Goal: Information Seeking & Learning: Learn about a topic

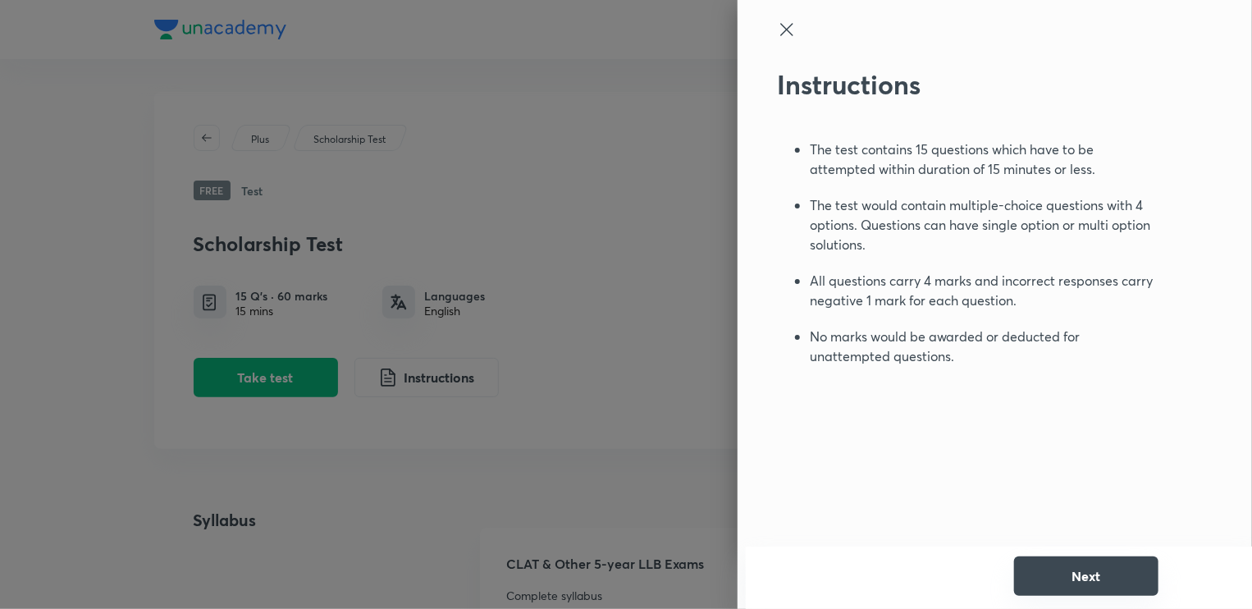
click at [1087, 567] on button "Next" at bounding box center [1086, 575] width 144 height 39
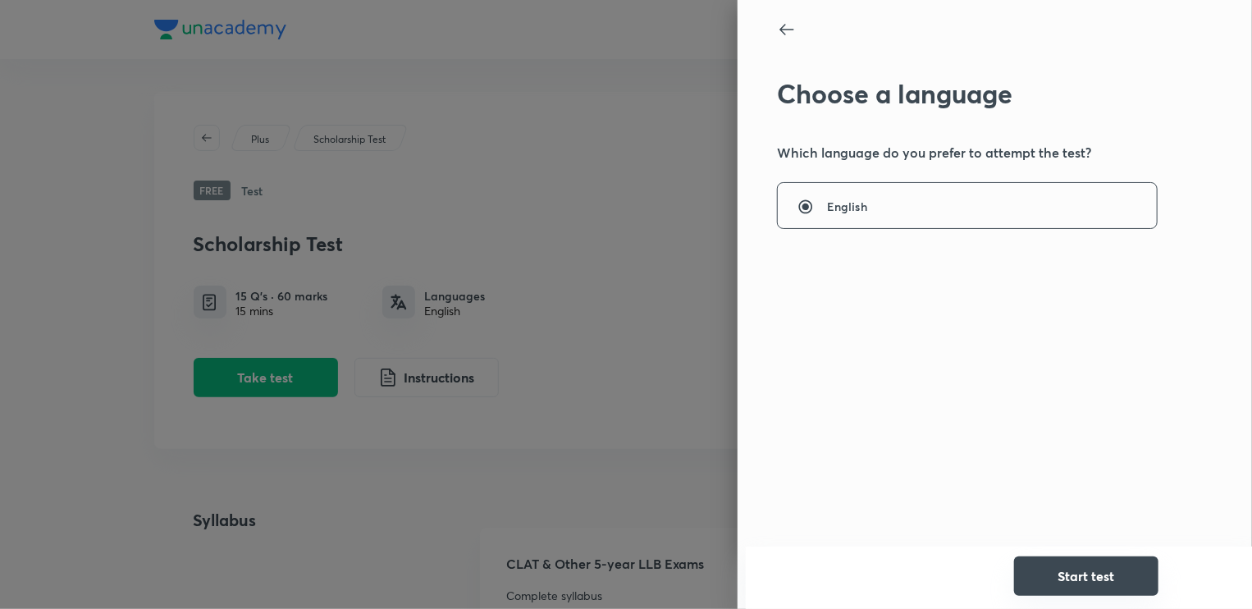
click at [1085, 584] on button "Start test" at bounding box center [1086, 575] width 144 height 39
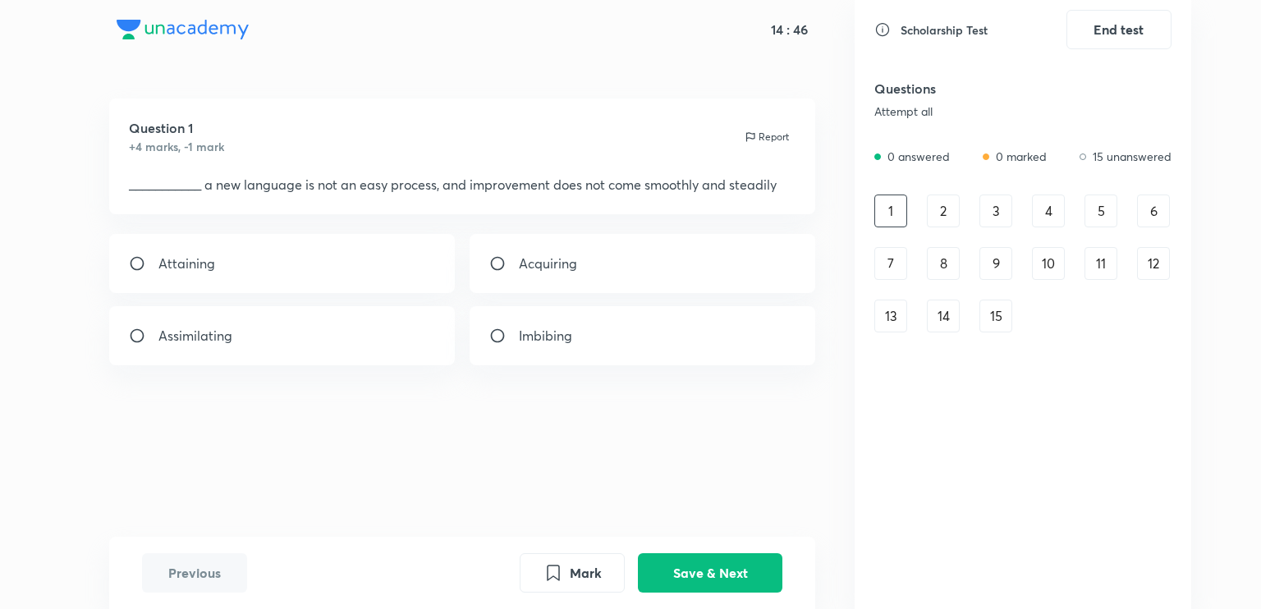
click at [527, 249] on div "Acquiring" at bounding box center [642, 263] width 346 height 59
radio input "true"
click at [670, 573] on button "Save & Next" at bounding box center [710, 571] width 144 height 39
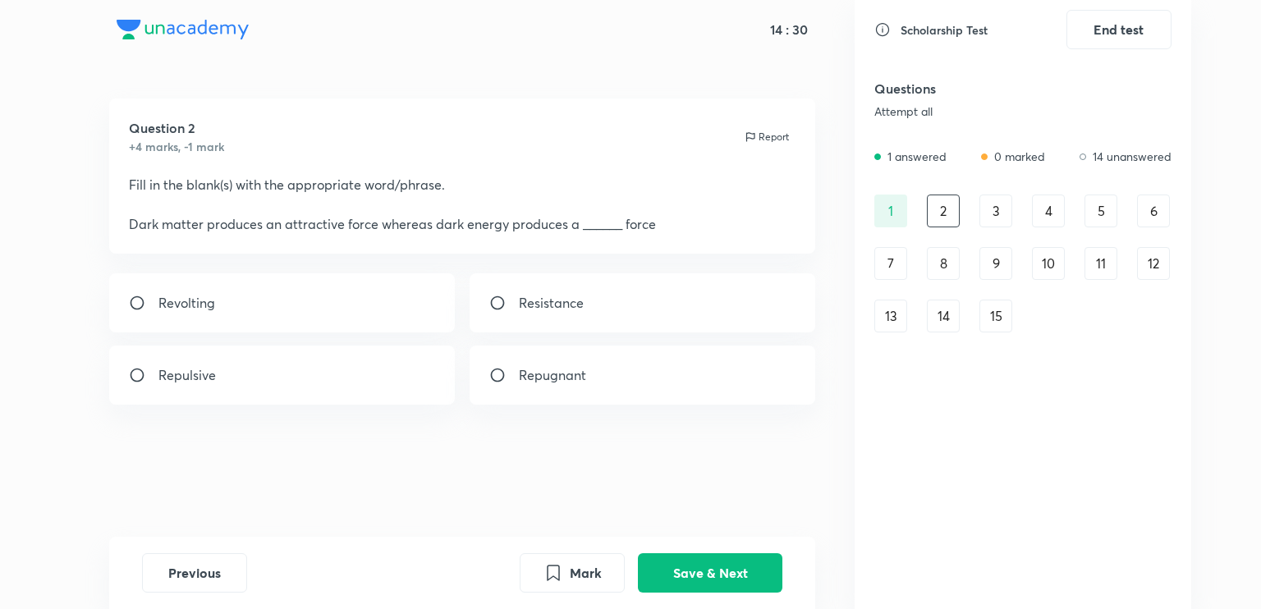
click at [295, 375] on div "Repulsive" at bounding box center [282, 375] width 346 height 59
radio input "true"
click at [720, 570] on button "Save & Next" at bounding box center [710, 571] width 144 height 39
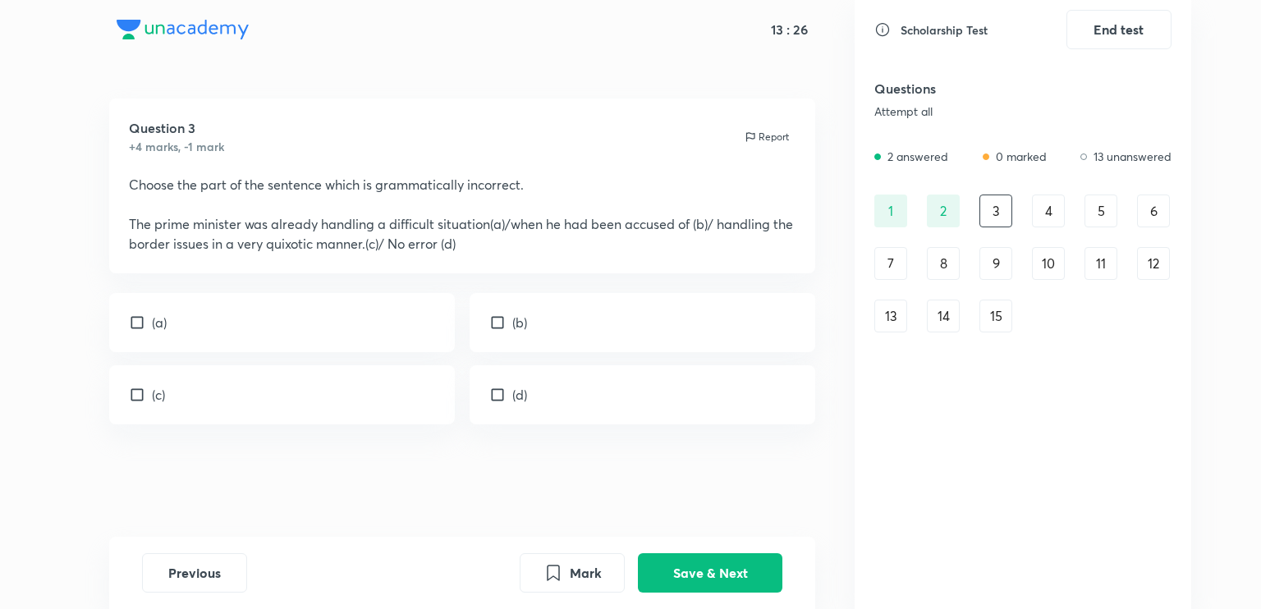
click at [510, 330] on input "checkbox" at bounding box center [500, 322] width 23 height 16
checkbox input "true"
click at [693, 574] on button "Save & Next" at bounding box center [710, 571] width 144 height 39
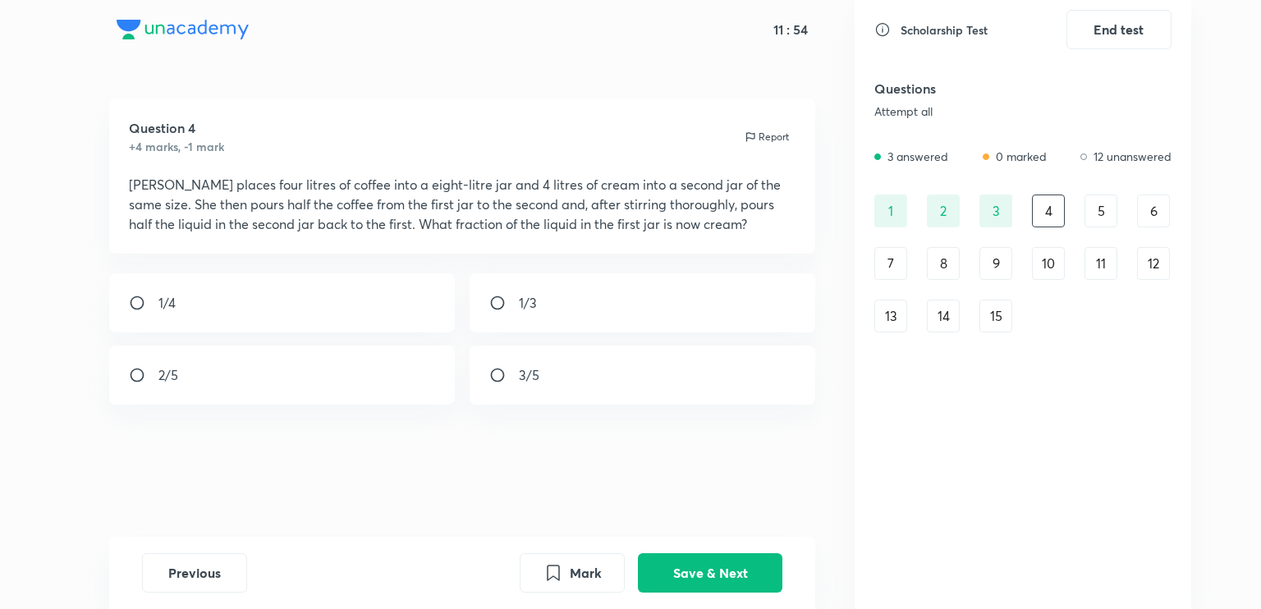
click at [140, 294] on div "1/4" at bounding box center [282, 302] width 346 height 59
radio input "true"
click at [661, 570] on button "Save & Next" at bounding box center [710, 571] width 144 height 39
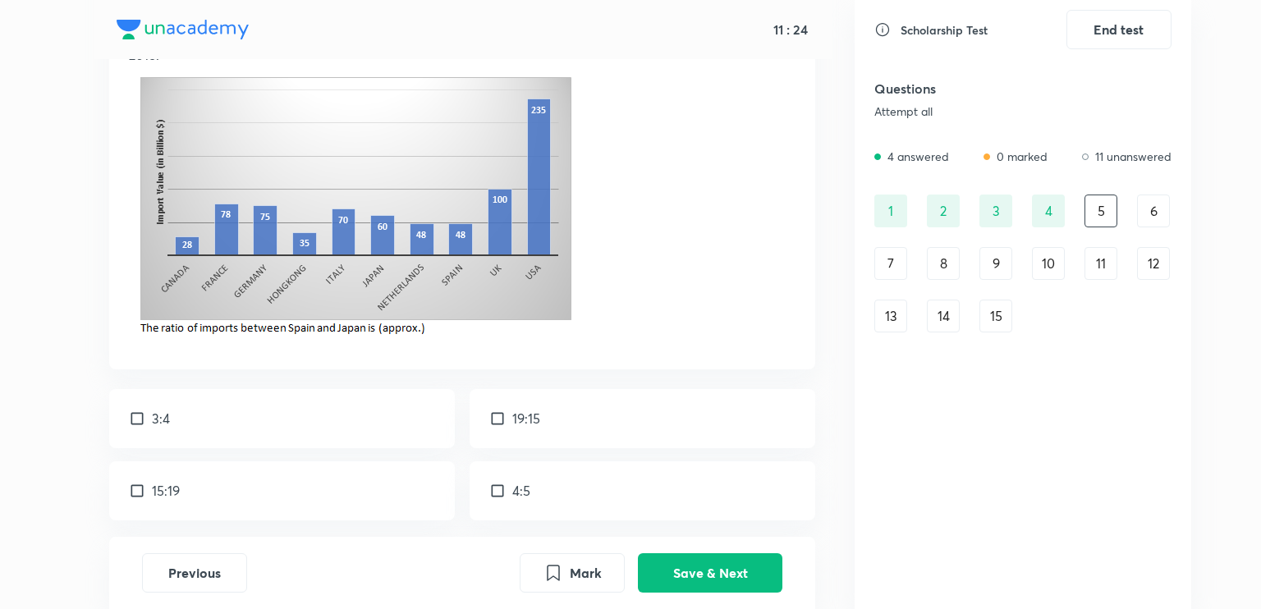
scroll to position [231, 0]
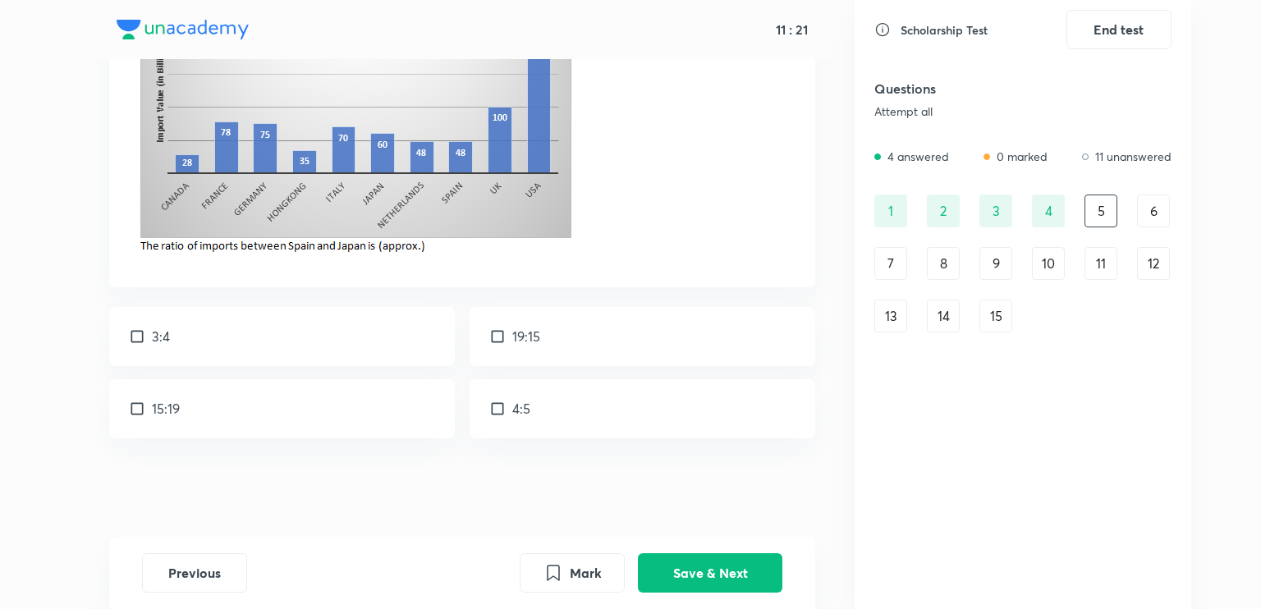
click at [547, 355] on div "19:15" at bounding box center [642, 336] width 346 height 59
checkbox input "true"
click at [668, 575] on button "Save & Next" at bounding box center [710, 571] width 144 height 39
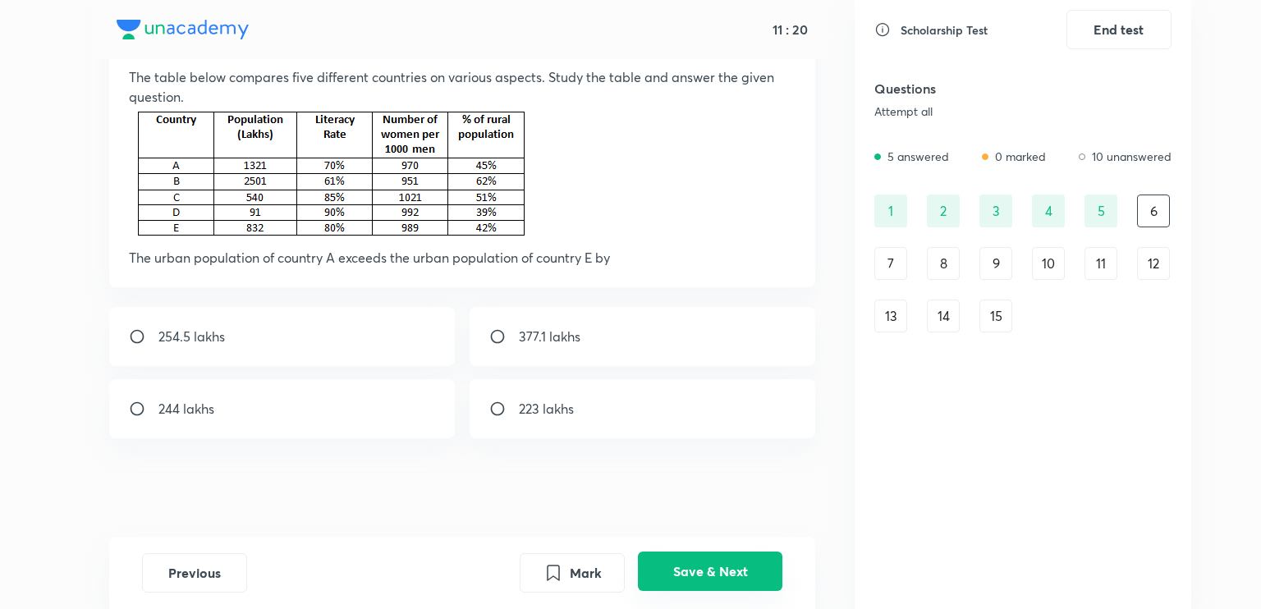
scroll to position [108, 0]
click at [510, 336] on input "radio" at bounding box center [504, 336] width 30 height 16
radio input "true"
click at [692, 573] on button "Save & Next" at bounding box center [710, 571] width 144 height 39
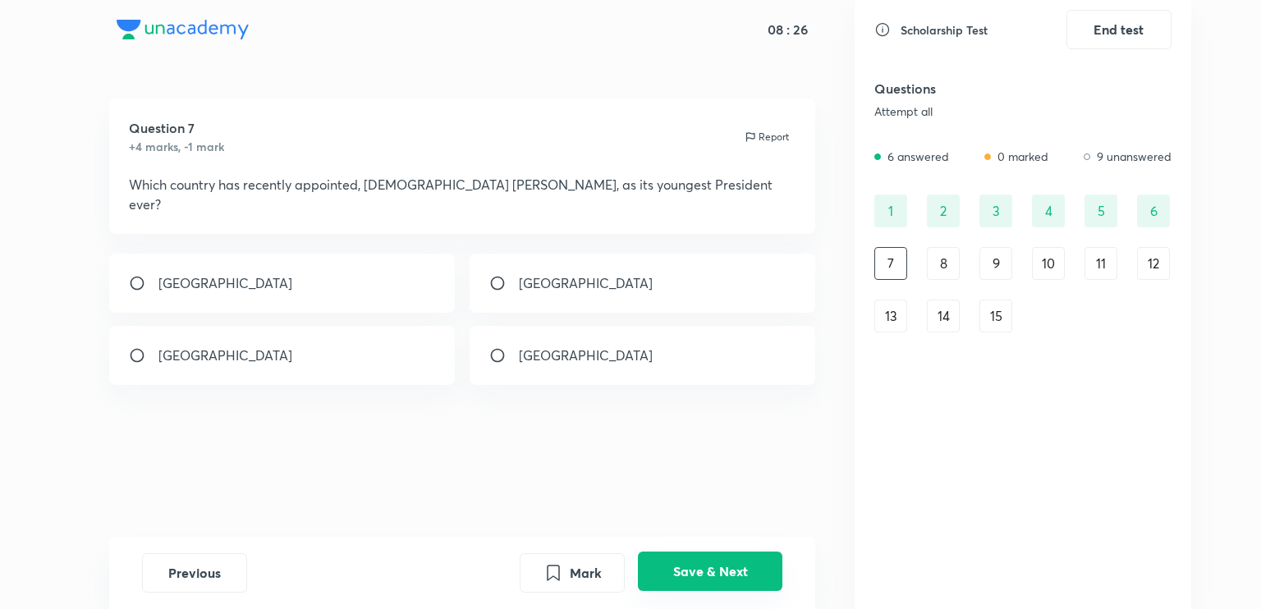
scroll to position [0, 0]
click at [522, 346] on p "[GEOGRAPHIC_DATA]" at bounding box center [586, 356] width 134 height 20
radio input "true"
click at [594, 273] on div "[GEOGRAPHIC_DATA]" at bounding box center [642, 283] width 346 height 59
radio input "true"
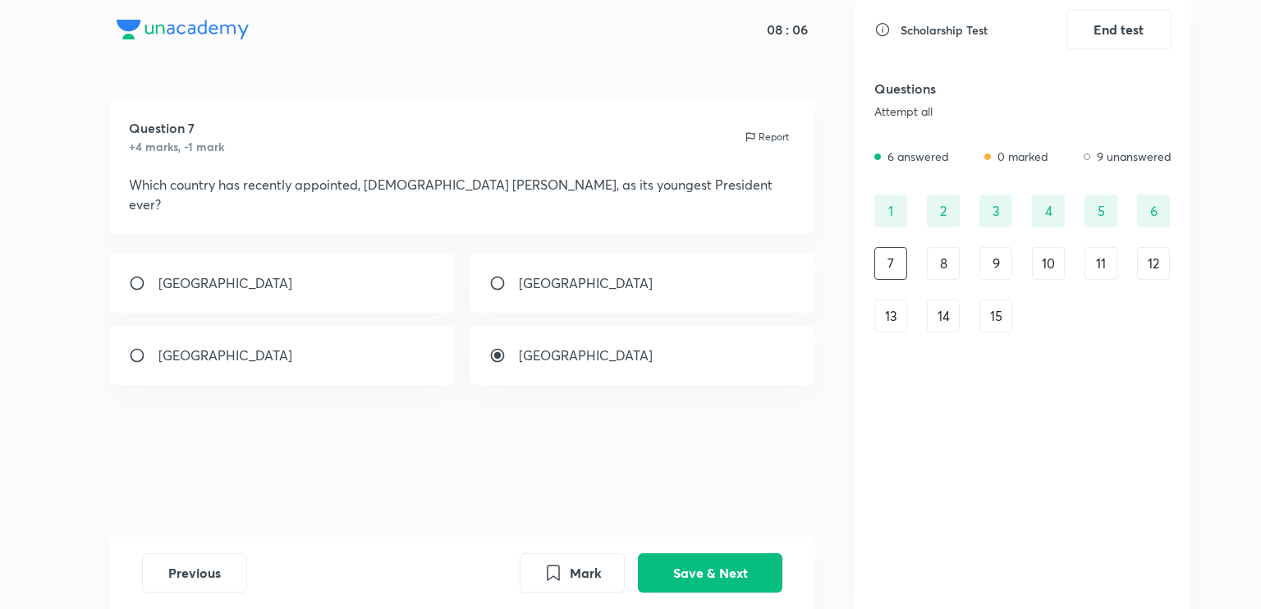
radio input "false"
click at [671, 580] on button "Save & Next" at bounding box center [710, 571] width 144 height 39
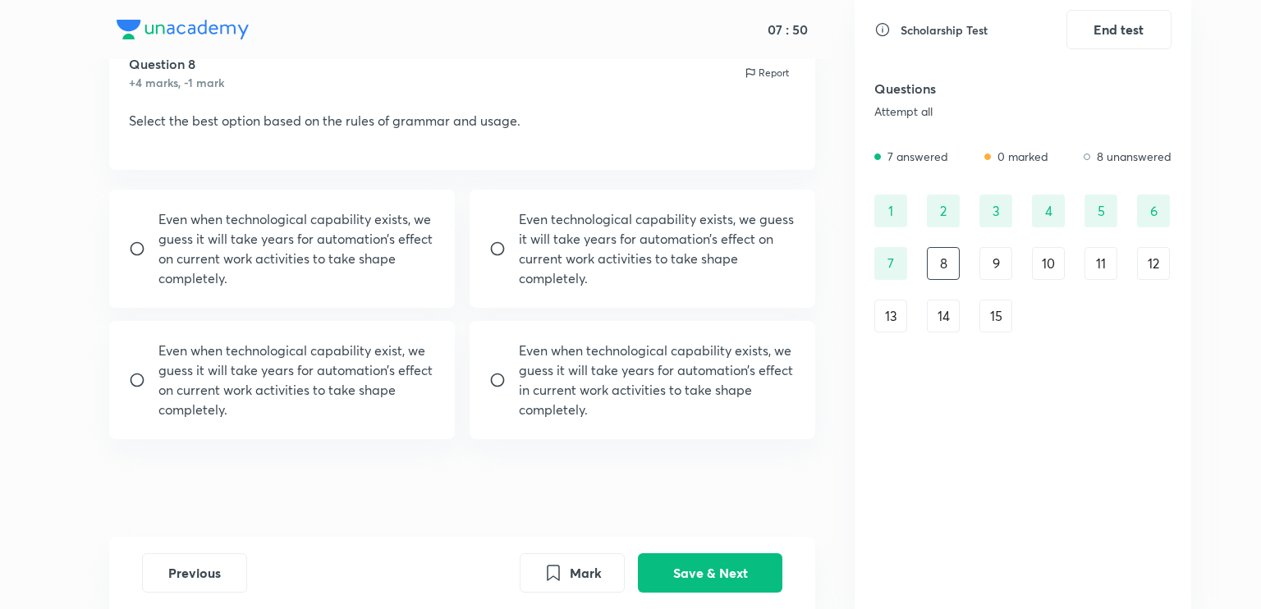
scroll to position [63, 0]
click at [655, 340] on div "Even when technological capability exists, we guess it will take years for auto…" at bounding box center [642, 381] width 346 height 118
radio input "true"
click at [689, 583] on button "Save & Next" at bounding box center [710, 571] width 144 height 39
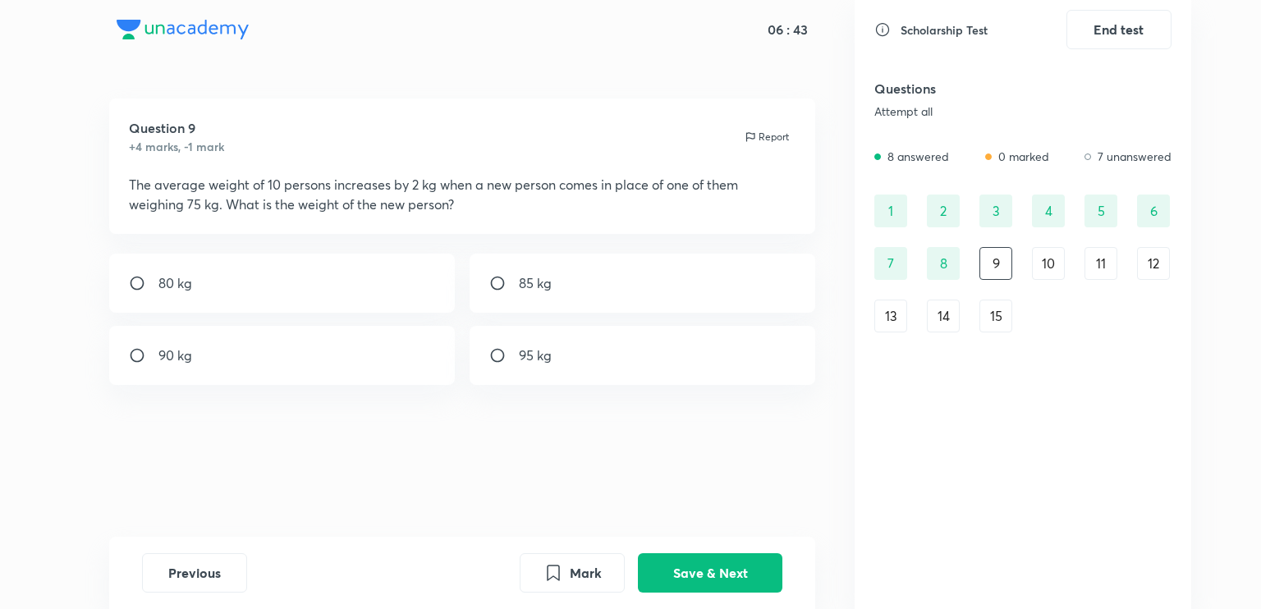
click at [507, 286] on input "radio" at bounding box center [504, 283] width 30 height 16
radio input "true"
click at [735, 572] on button "Save & Next" at bounding box center [710, 571] width 144 height 39
click at [522, 300] on div "Rs.8100" at bounding box center [642, 283] width 346 height 59
radio input "true"
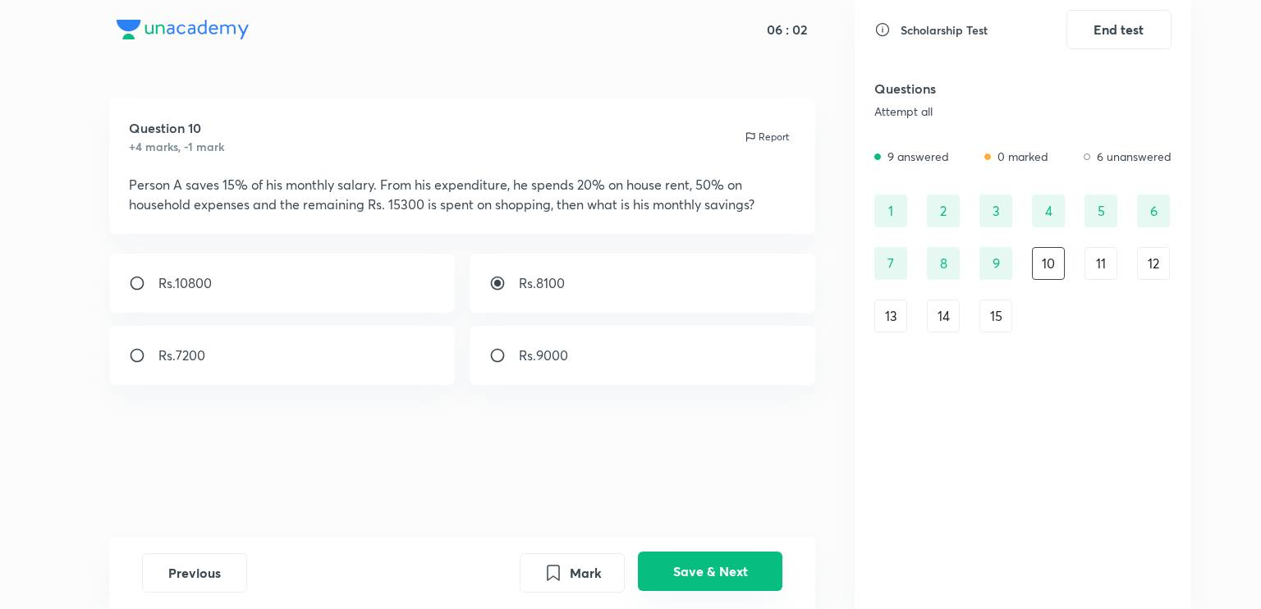
click at [730, 580] on button "Save & Next" at bounding box center [710, 571] width 144 height 39
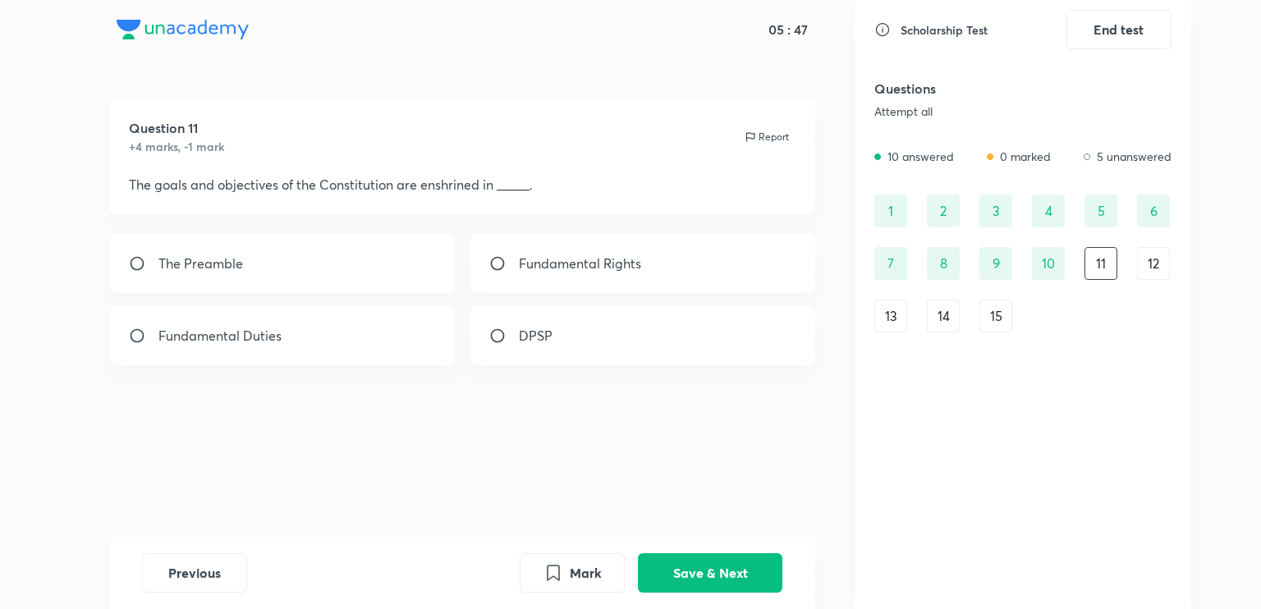
click at [227, 252] on div "The Preamble" at bounding box center [282, 263] width 346 height 59
radio input "true"
click at [686, 565] on button "Save & Next" at bounding box center [710, 571] width 144 height 39
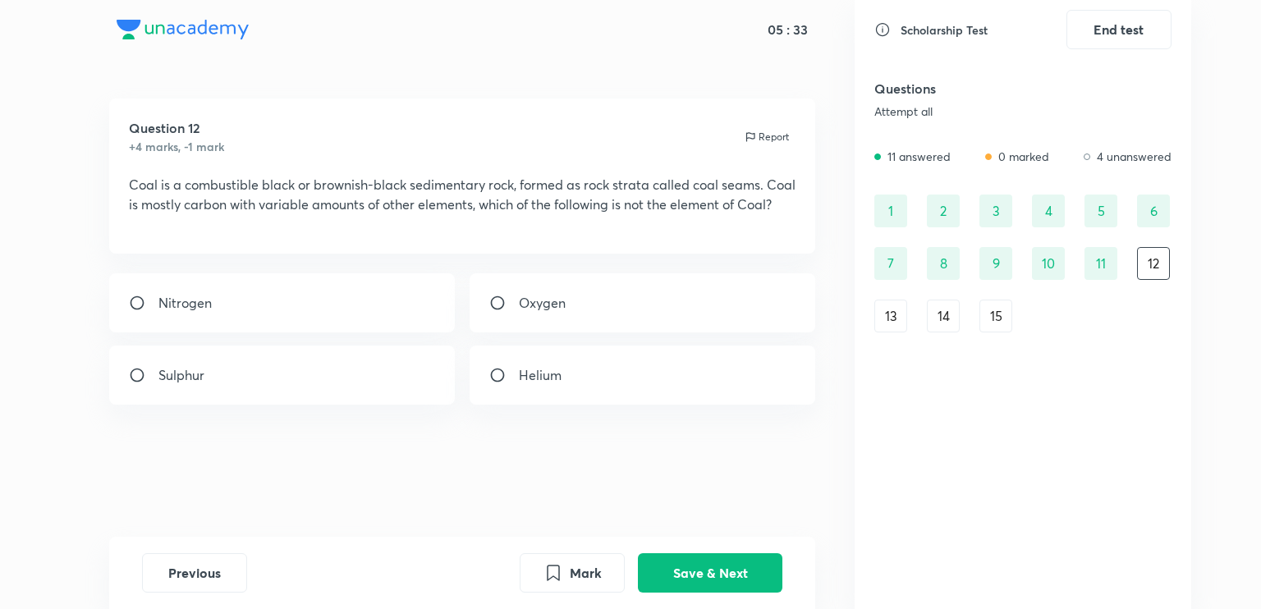
click at [531, 382] on div "Helium" at bounding box center [642, 375] width 346 height 59
radio input "true"
click at [710, 587] on button "Save & Next" at bounding box center [710, 571] width 144 height 39
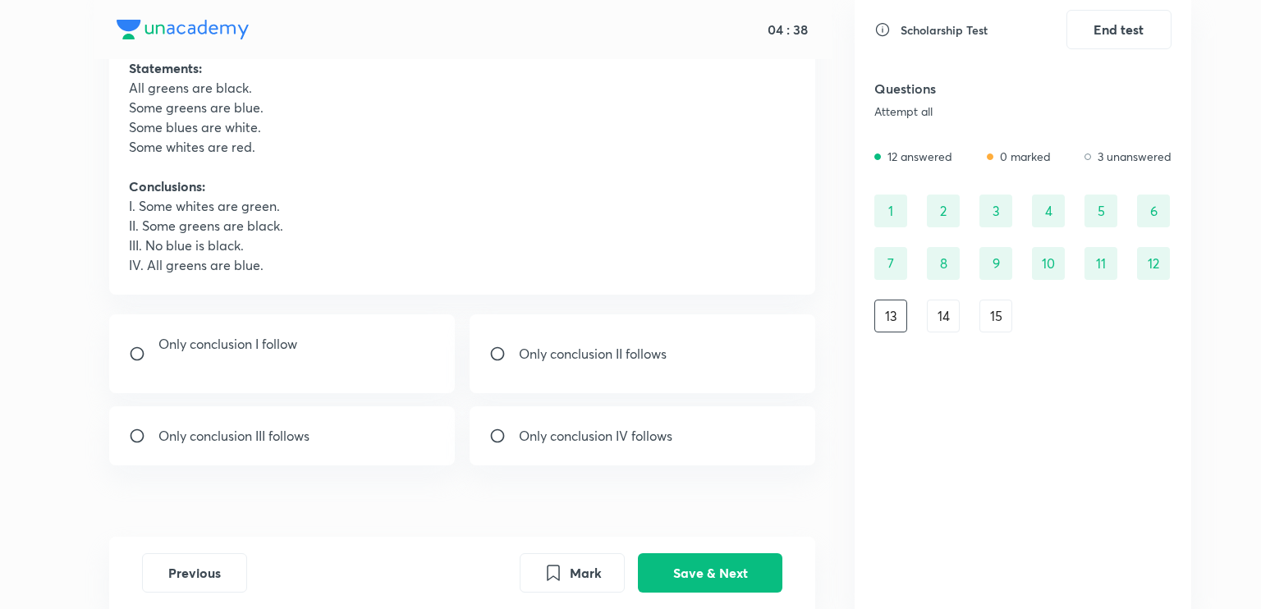
scroll to position [116, 0]
click at [223, 243] on p "III. No blue is black." at bounding box center [462, 246] width 667 height 20
click at [616, 368] on div "Only conclusion II follows" at bounding box center [642, 354] width 346 height 79
radio input "true"
click at [253, 318] on div "Only conclusion I follow" at bounding box center [282, 354] width 346 height 79
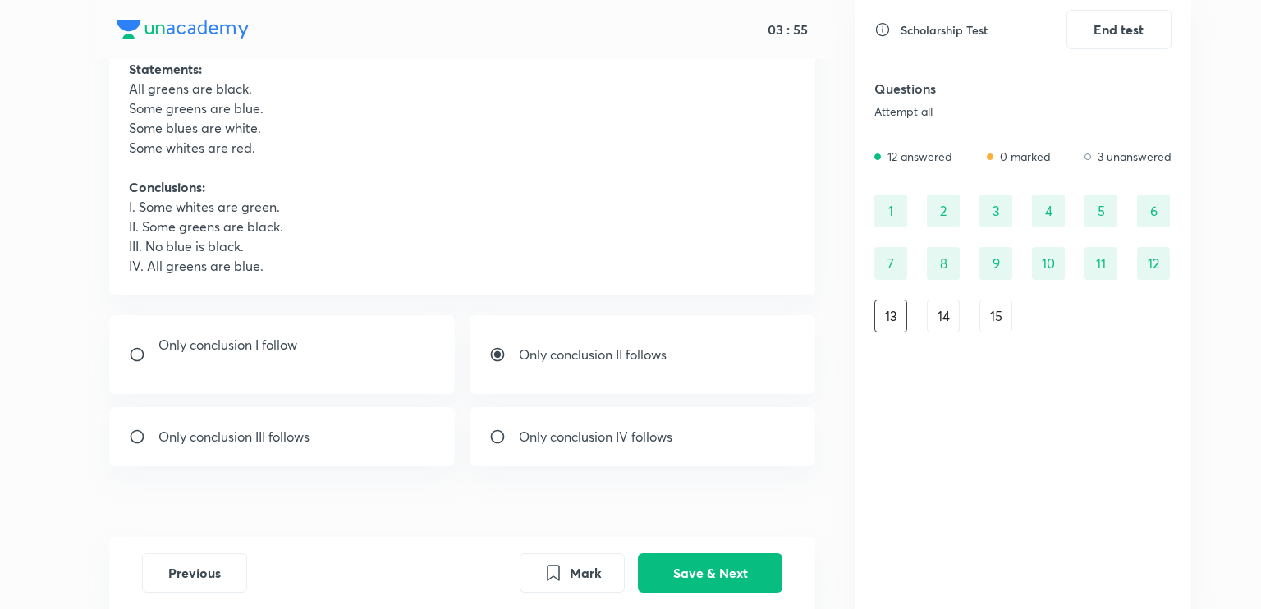
radio input "true"
radio input "false"
click at [723, 581] on button "Save & Next" at bounding box center [710, 571] width 144 height 39
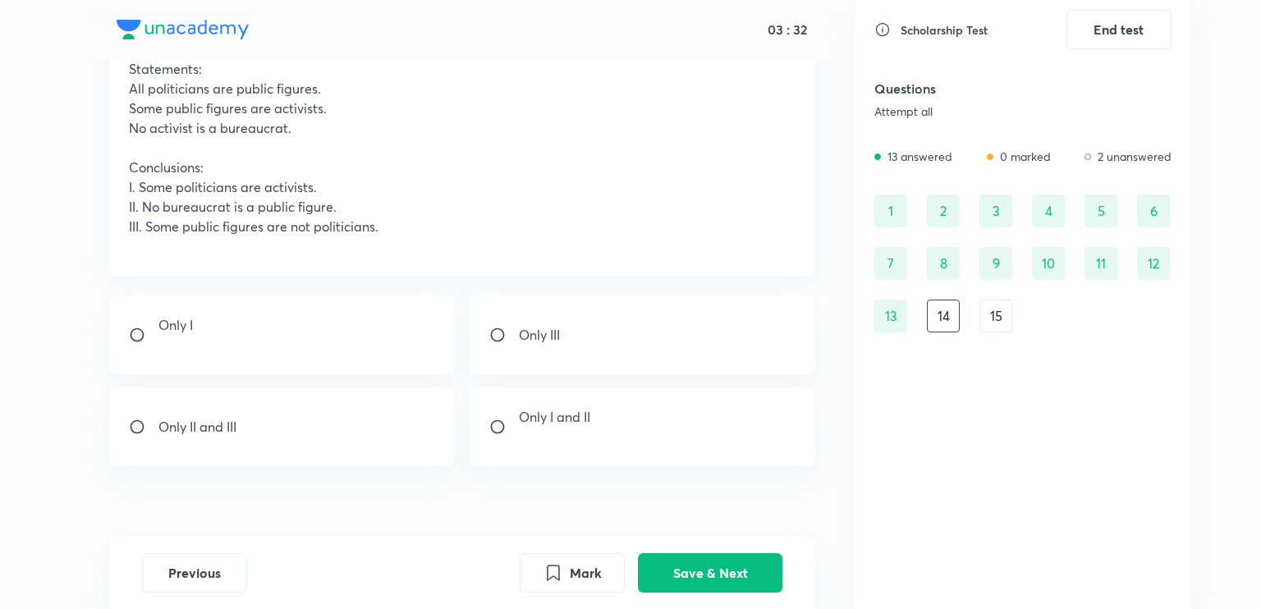
click at [514, 347] on div "Only III" at bounding box center [642, 334] width 346 height 79
click at [220, 436] on p "Only II and III" at bounding box center [197, 427] width 78 height 20
radio input "false"
click at [532, 435] on p at bounding box center [554, 437] width 71 height 20
radio input "false"
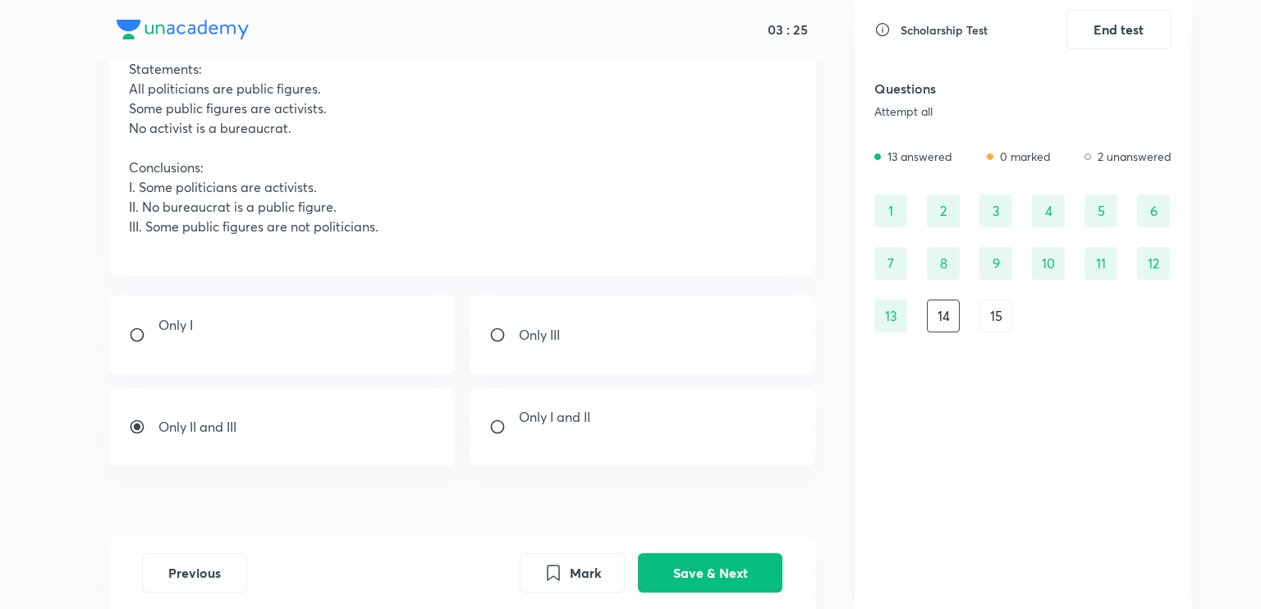
radio input "true"
click at [175, 411] on div "Only II and III" at bounding box center [282, 426] width 346 height 79
radio input "true"
radio input "false"
click at [703, 551] on div "Previous Mark Save & Next" at bounding box center [462, 573] width 707 height 72
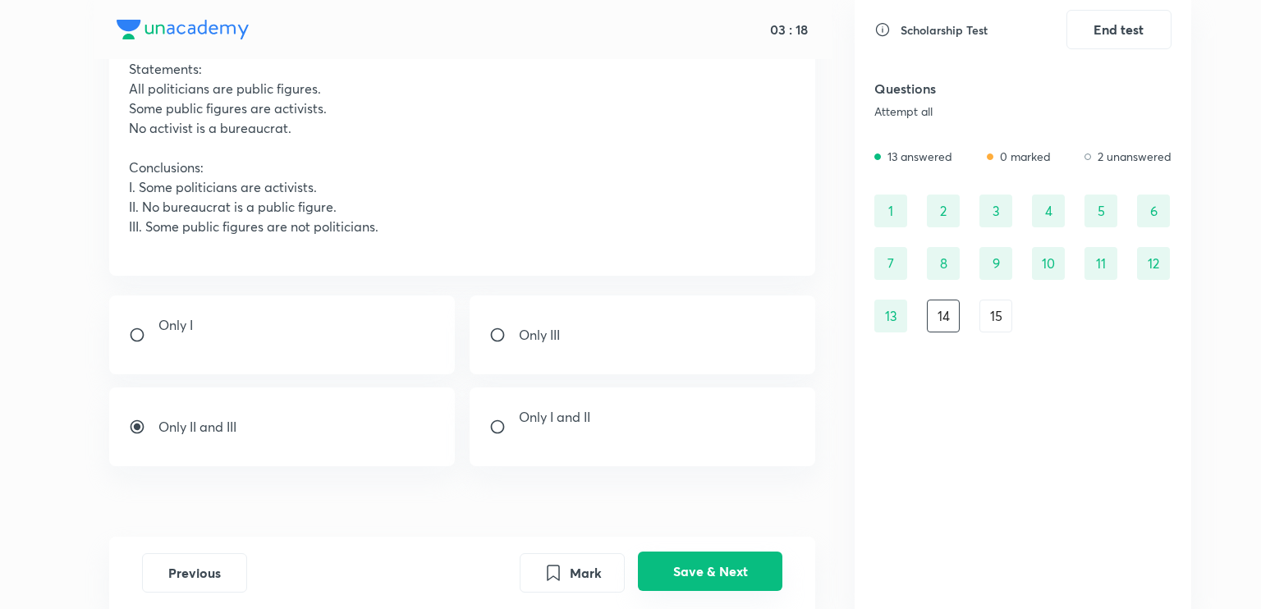
click at [703, 561] on button "Save & Next" at bounding box center [710, 571] width 144 height 39
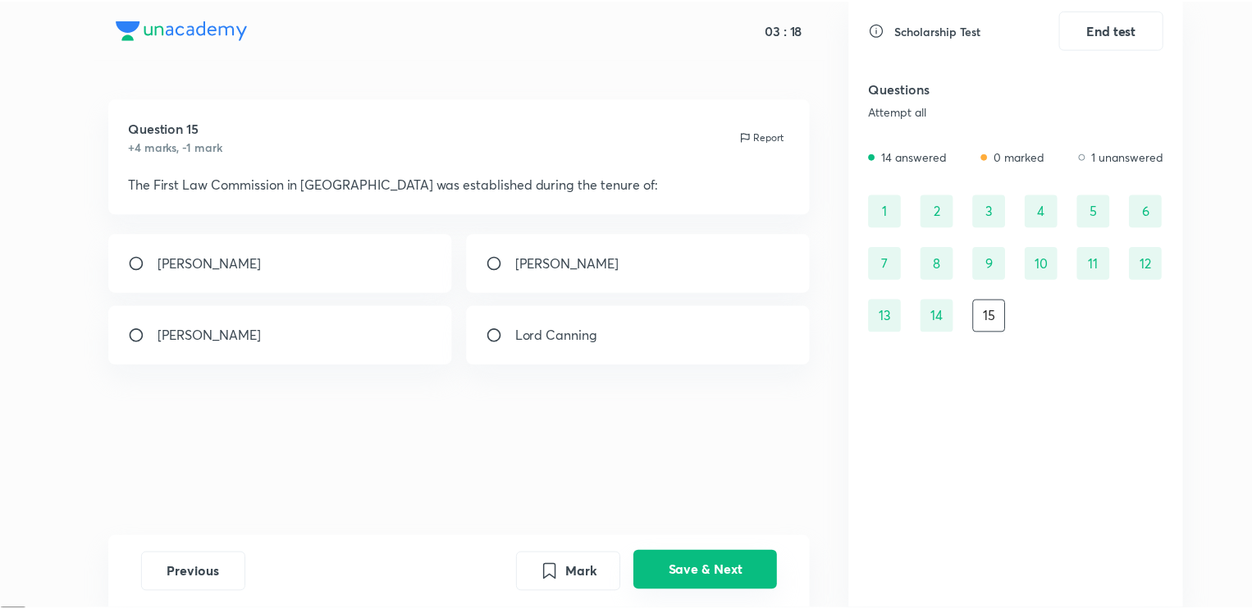
scroll to position [0, 0]
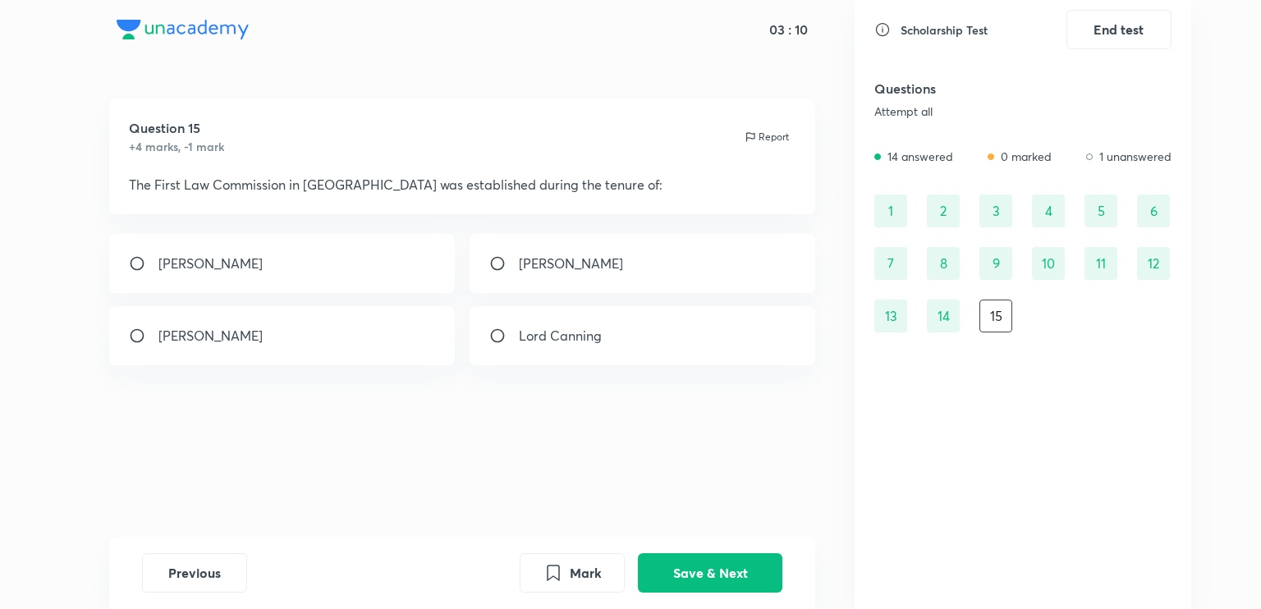
click at [179, 250] on div "[PERSON_NAME]" at bounding box center [282, 263] width 346 height 59
radio input "true"
click at [753, 554] on button "Save & Next" at bounding box center [710, 571] width 144 height 39
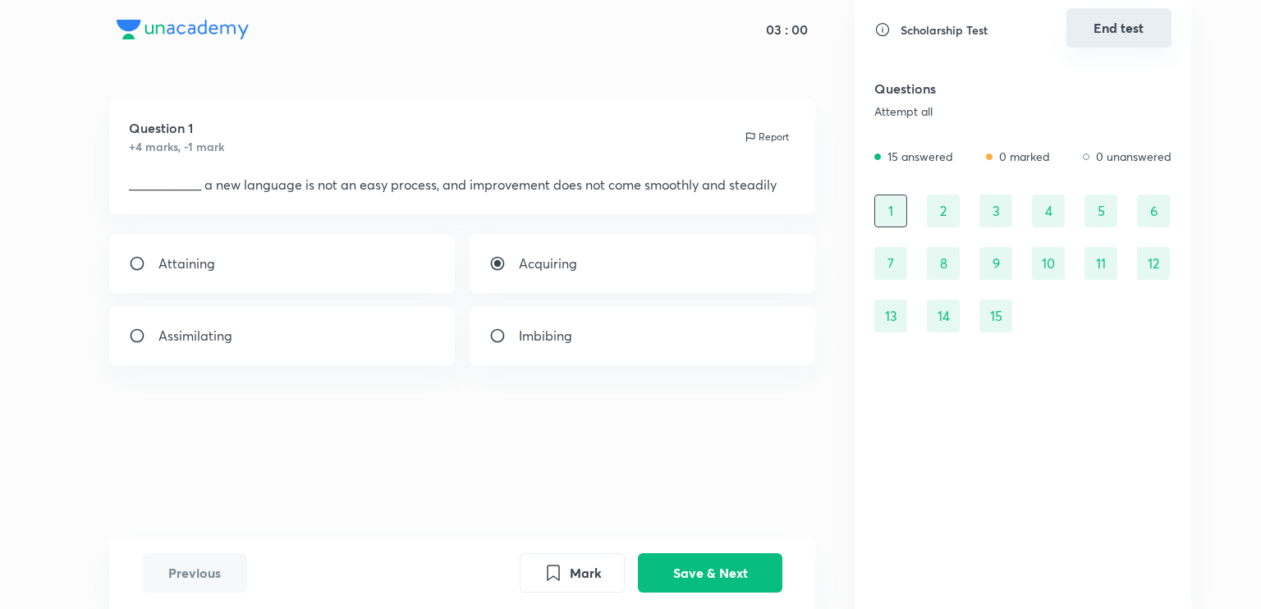
click at [1100, 32] on button "End test" at bounding box center [1118, 27] width 105 height 39
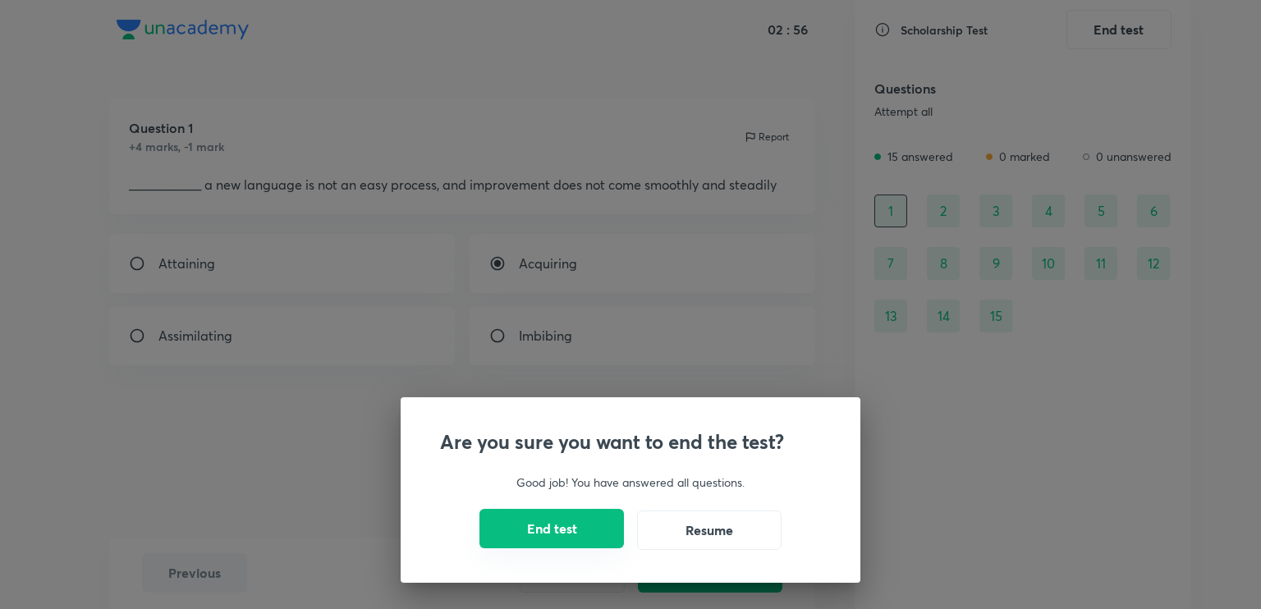
click at [554, 533] on button "End test" at bounding box center [551, 528] width 144 height 39
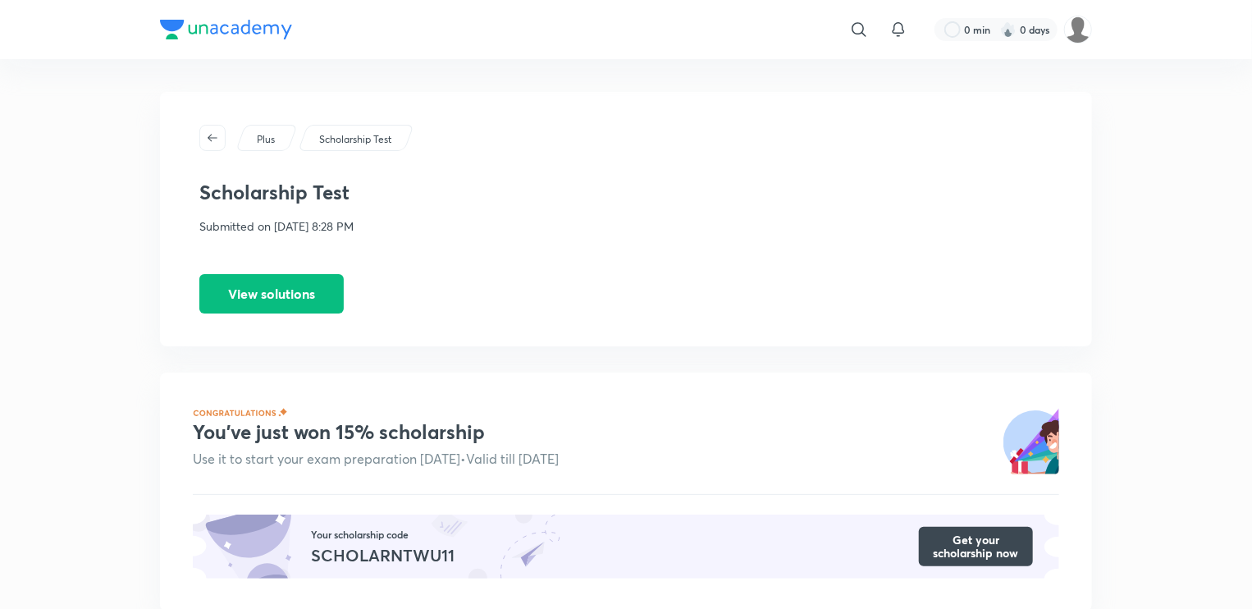
click at [325, 272] on div "Plus Scholarship Test Scholarship Test Submitted on [DATE] 8:28 PM View solutio…" at bounding box center [626, 219] width 932 height 254
click at [263, 299] on button "View solutions" at bounding box center [271, 291] width 144 height 39
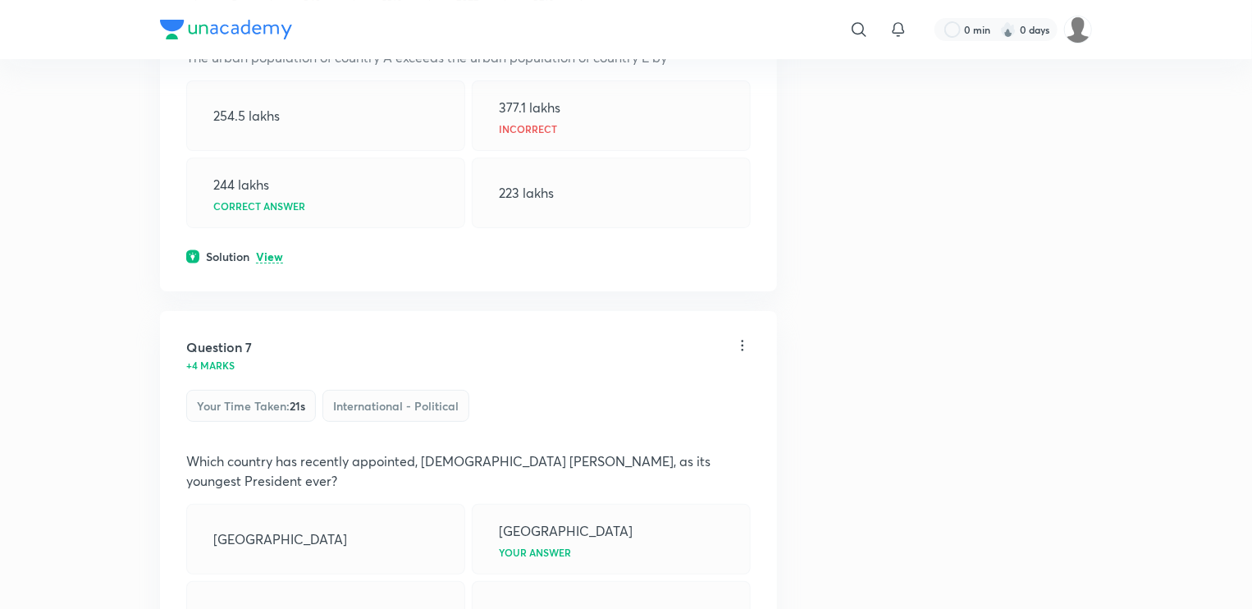
scroll to position [3047, 0]
click at [269, 257] on p "View" at bounding box center [269, 256] width 27 height 12
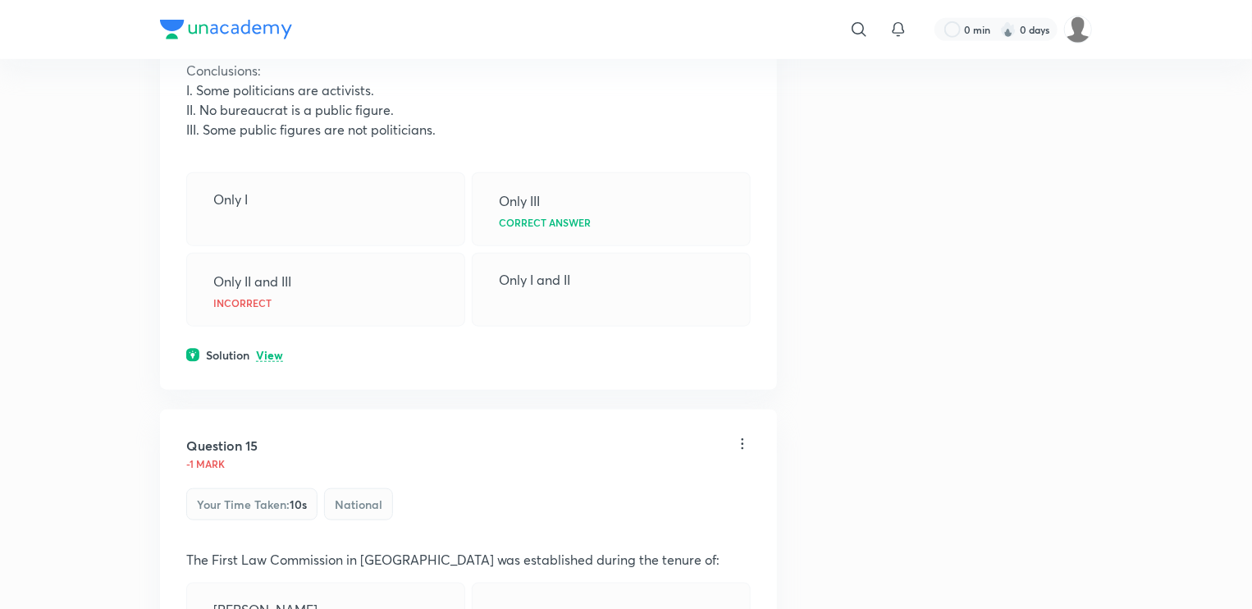
scroll to position [6868, 0]
